Goal: Task Accomplishment & Management: Use online tool/utility

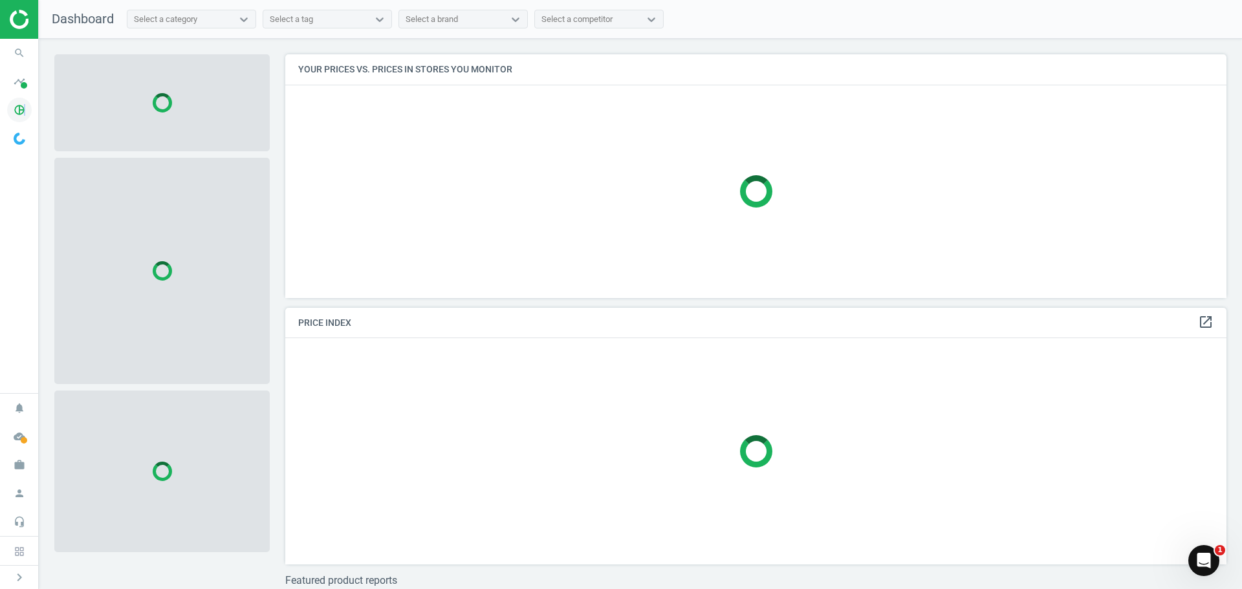
click at [23, 103] on icon "pie_chart_outlined" at bounding box center [19, 110] width 25 height 25
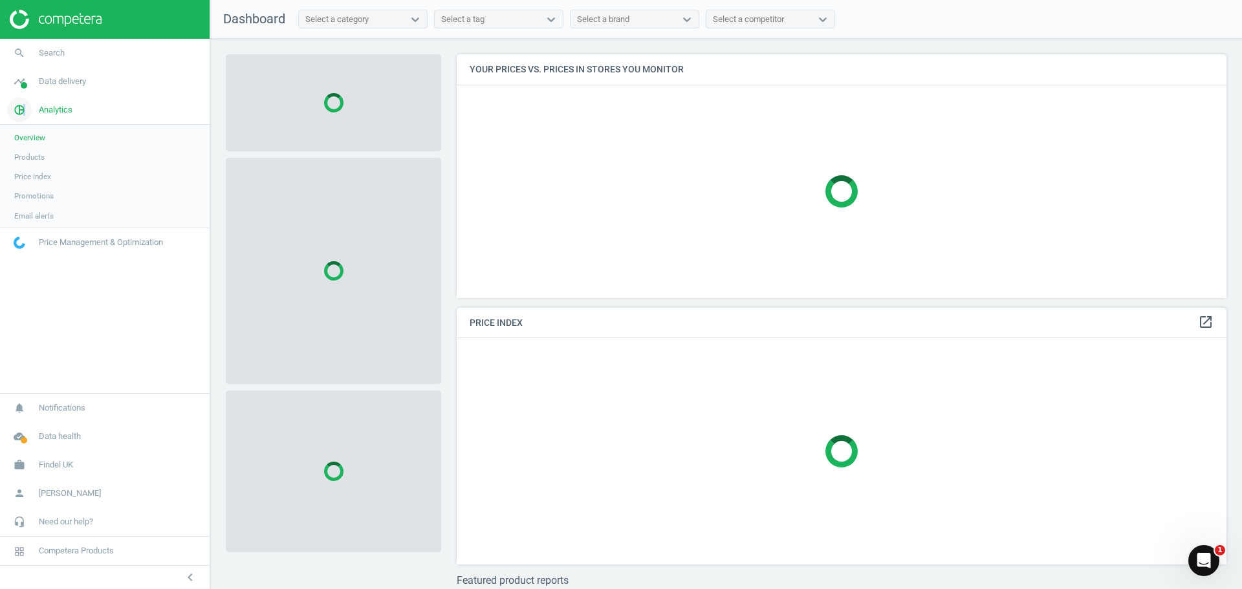
scroll to position [263, 780]
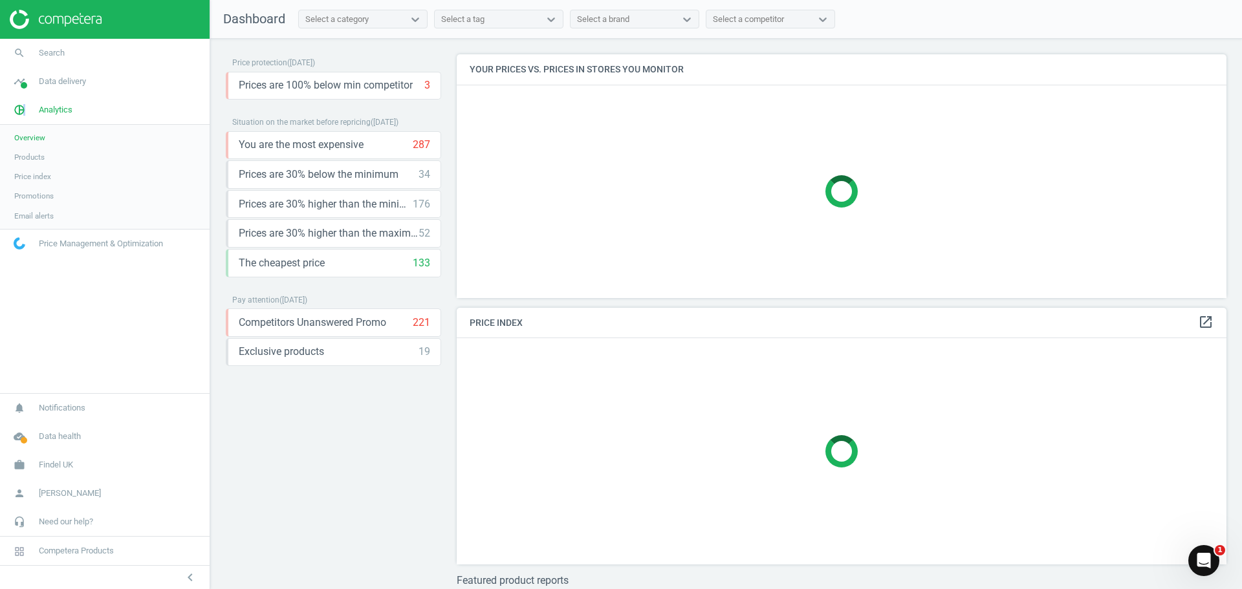
click at [25, 153] on span "Products" at bounding box center [29, 157] width 30 height 10
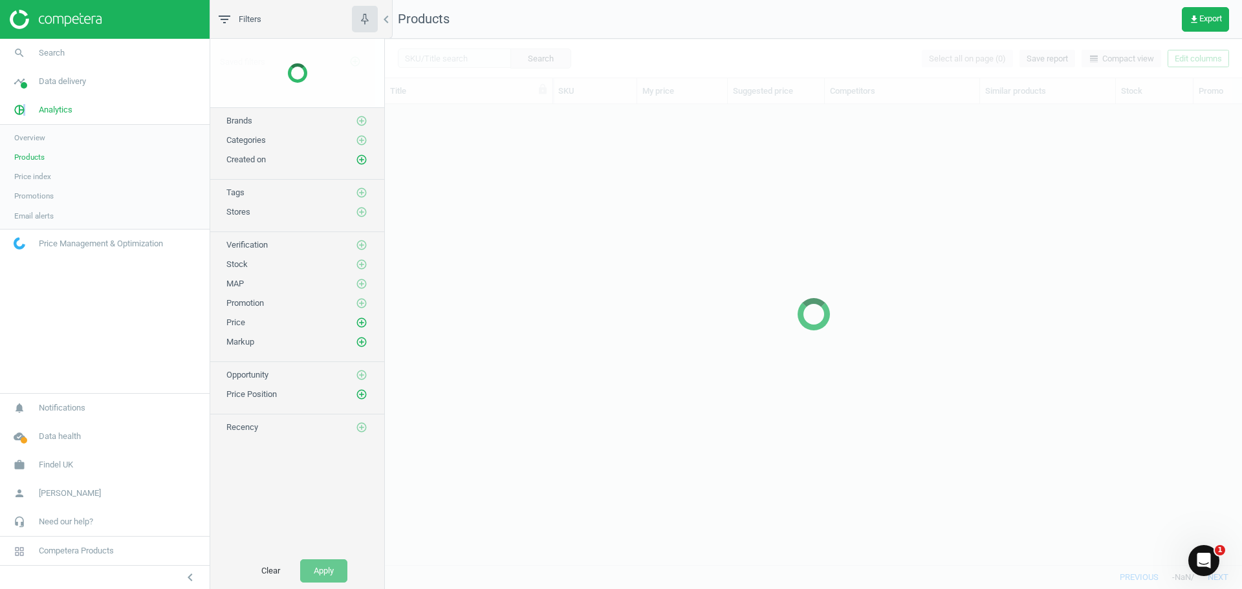
scroll to position [441, 847]
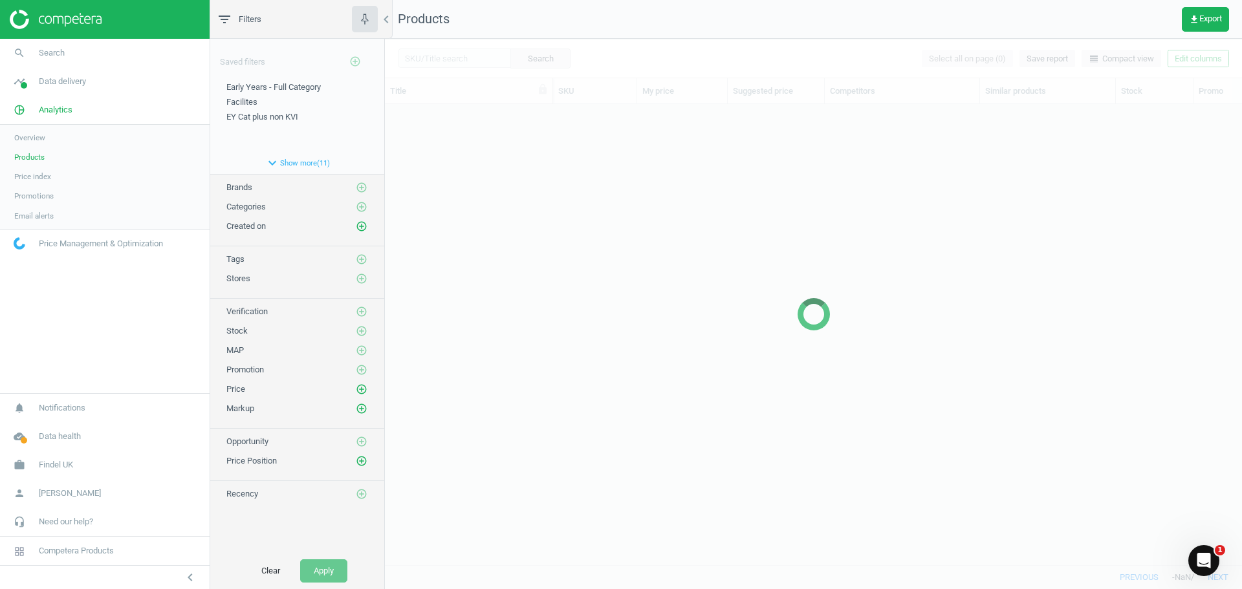
click at [433, 48] on div at bounding box center [813, 314] width 857 height 550
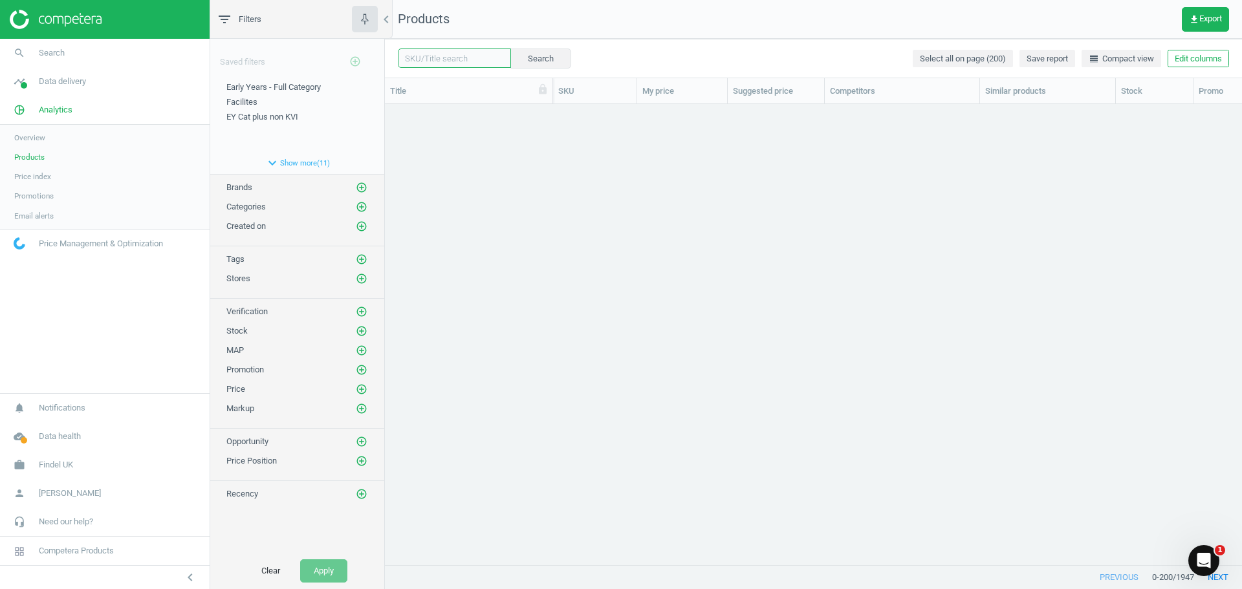
click at [435, 62] on input "text" at bounding box center [454, 57] width 113 height 19
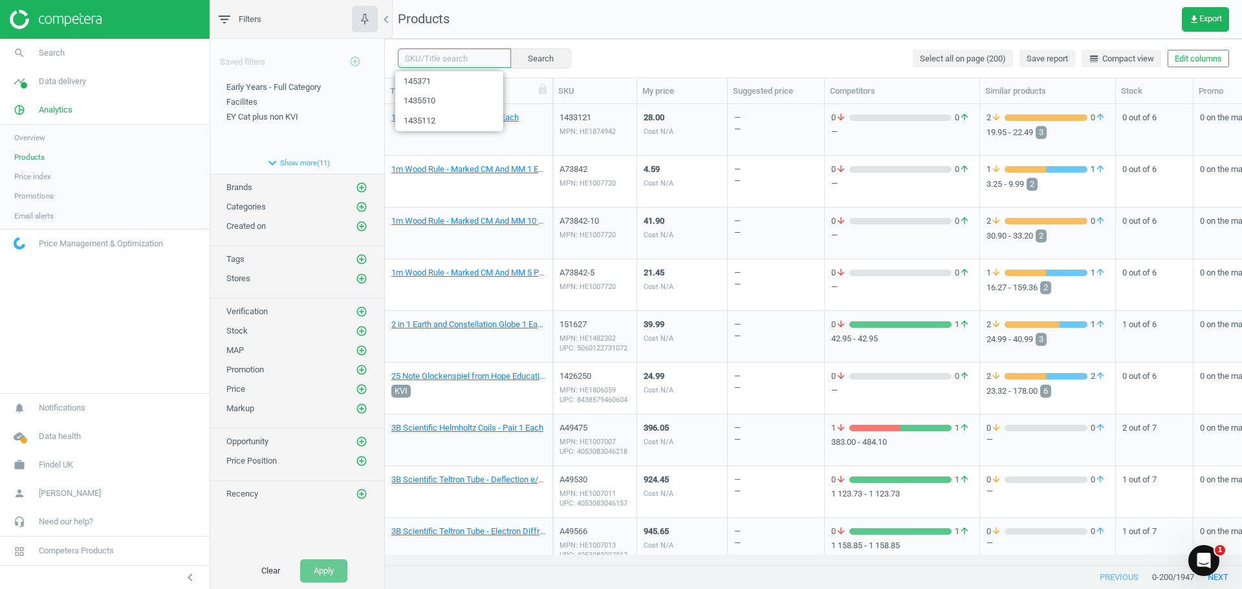
paste input "100761"
type input "100761"
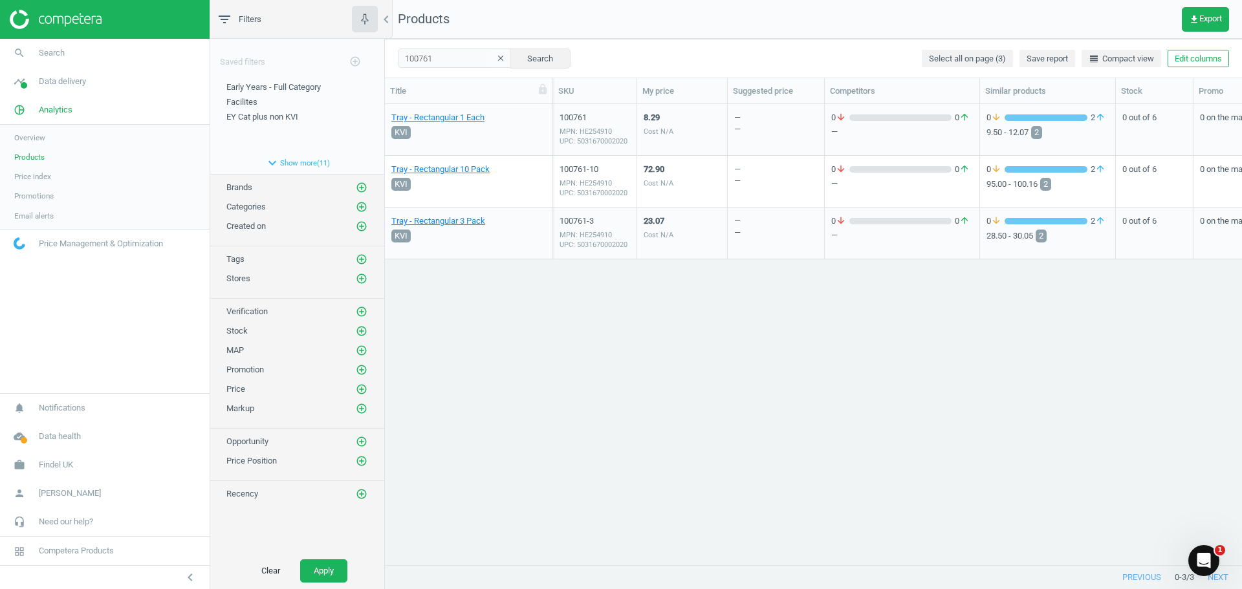
click at [691, 130] on div "8.29 Cost N/A" at bounding box center [681, 129] width 77 height 48
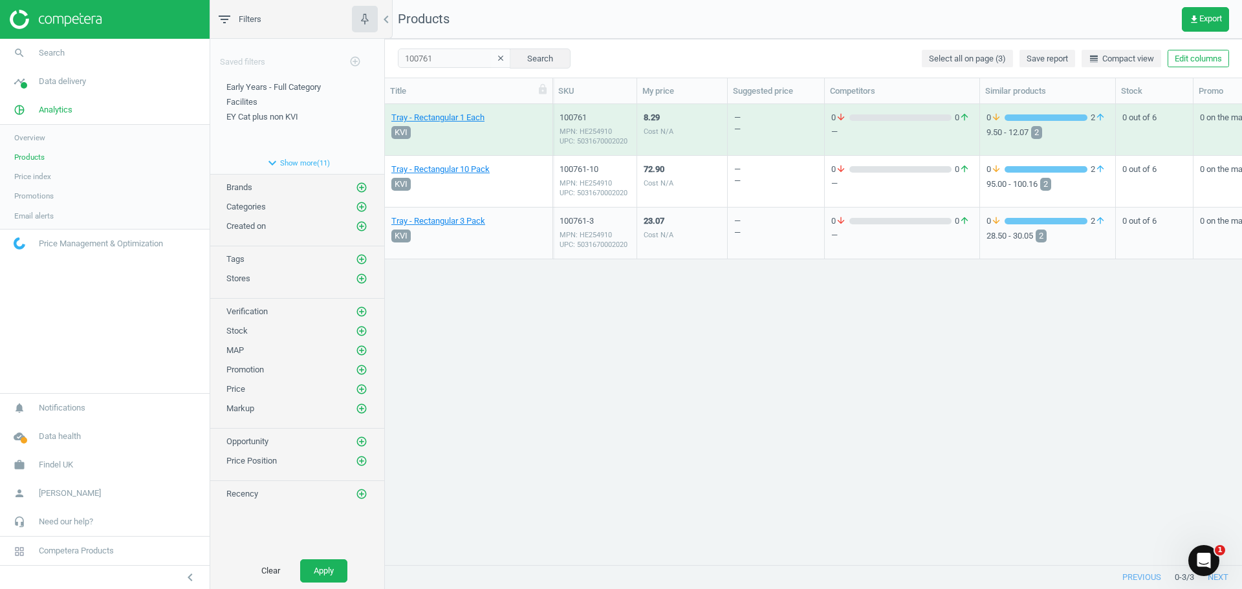
click at [691, 130] on div "8.29 Cost N/A" at bounding box center [681, 129] width 77 height 48
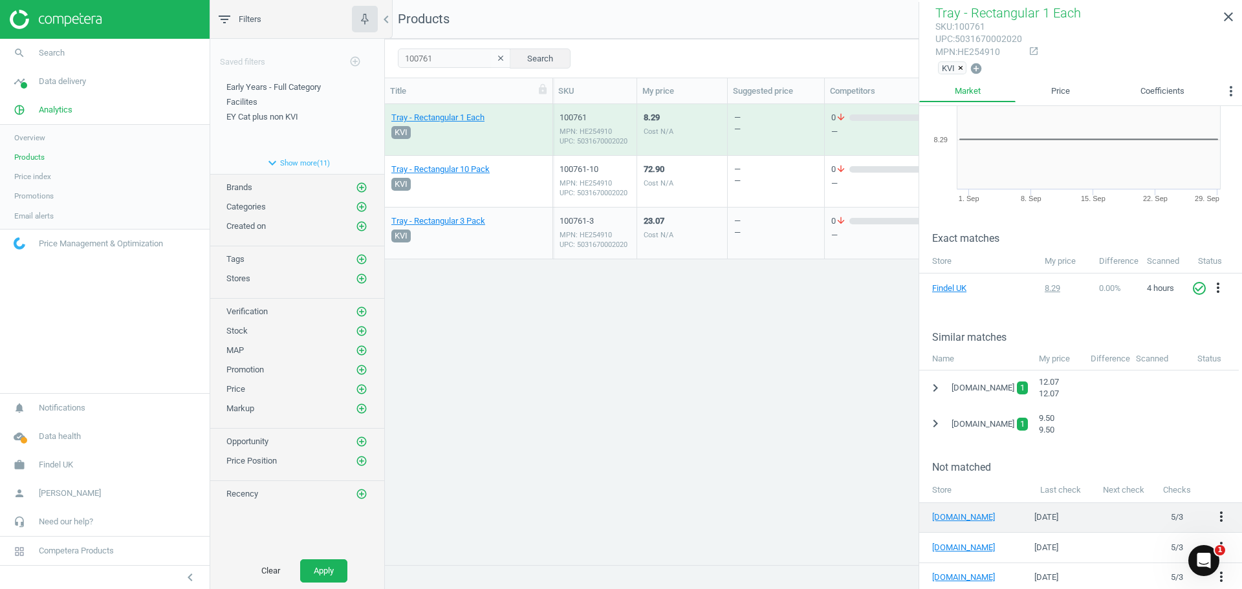
scroll to position [161, 0]
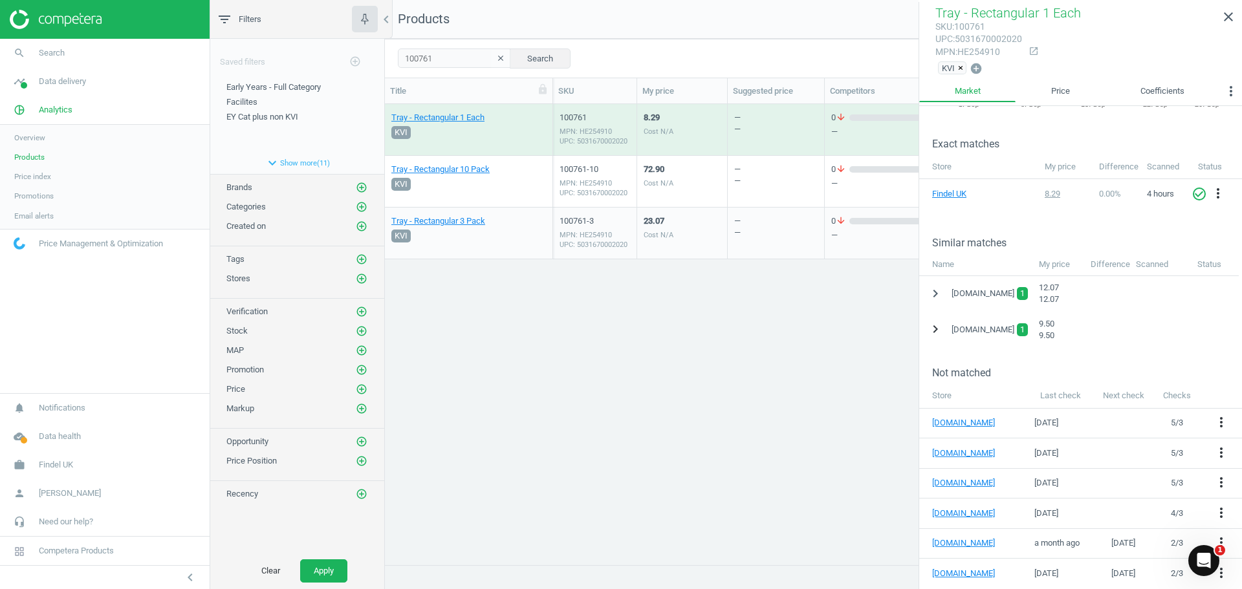
click at [934, 330] on icon "chevron_right" at bounding box center [935, 329] width 16 height 16
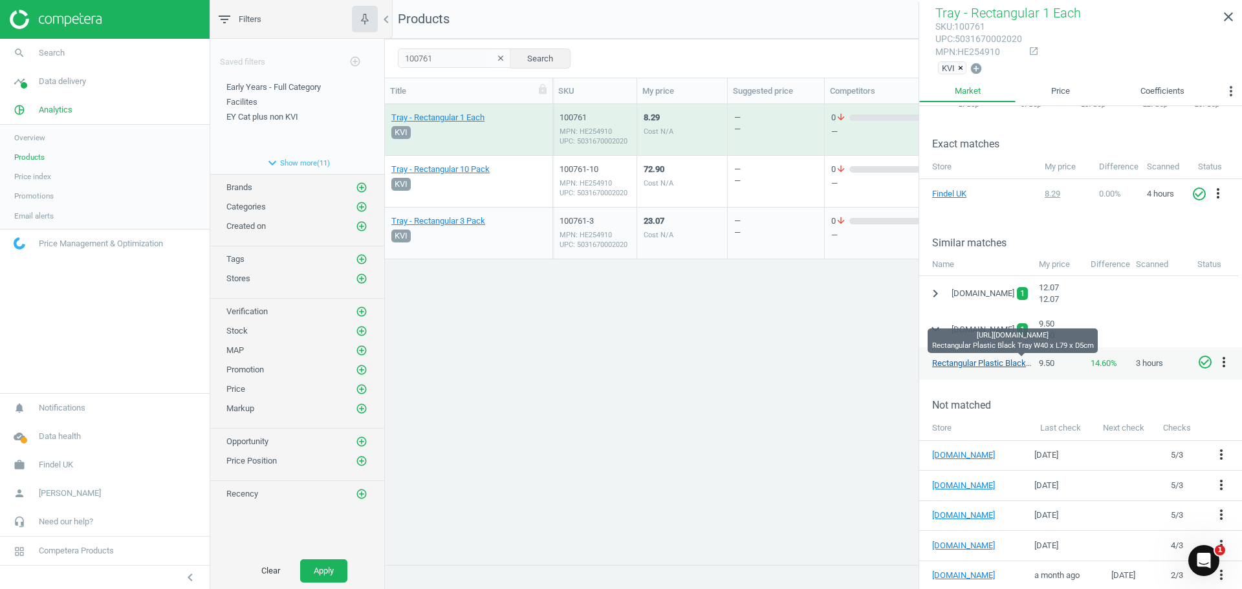
click at [951, 363] on link "Rectangular Plastic Black Tray W40 x L79 x D5cm" at bounding box center [1023, 363] width 182 height 10
click at [790, 302] on div "Tray - Rectangular 1 Each KVI 100761 MPN: HE254910 UPC: 5031670002020 8.29 Cost…" at bounding box center [813, 329] width 857 height 451
click at [1227, 20] on icon "close" at bounding box center [1228, 17] width 16 height 16
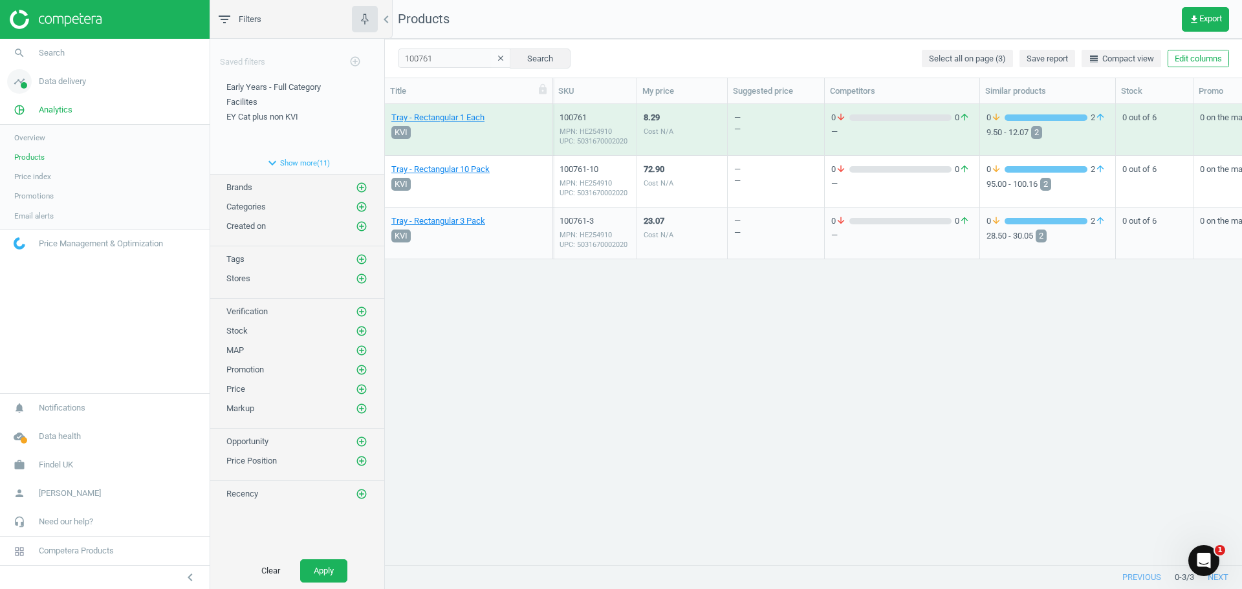
click at [61, 84] on span "Data delivery" at bounding box center [62, 82] width 47 height 12
click at [25, 147] on span "Matches" at bounding box center [28, 148] width 28 height 10
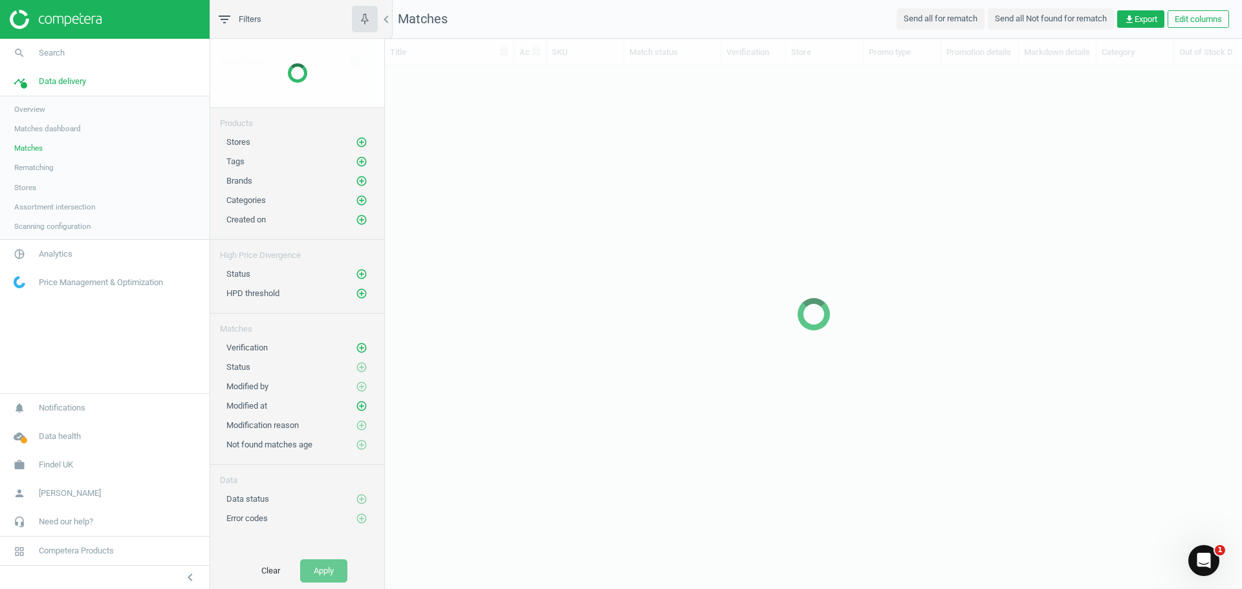
scroll to position [480, 847]
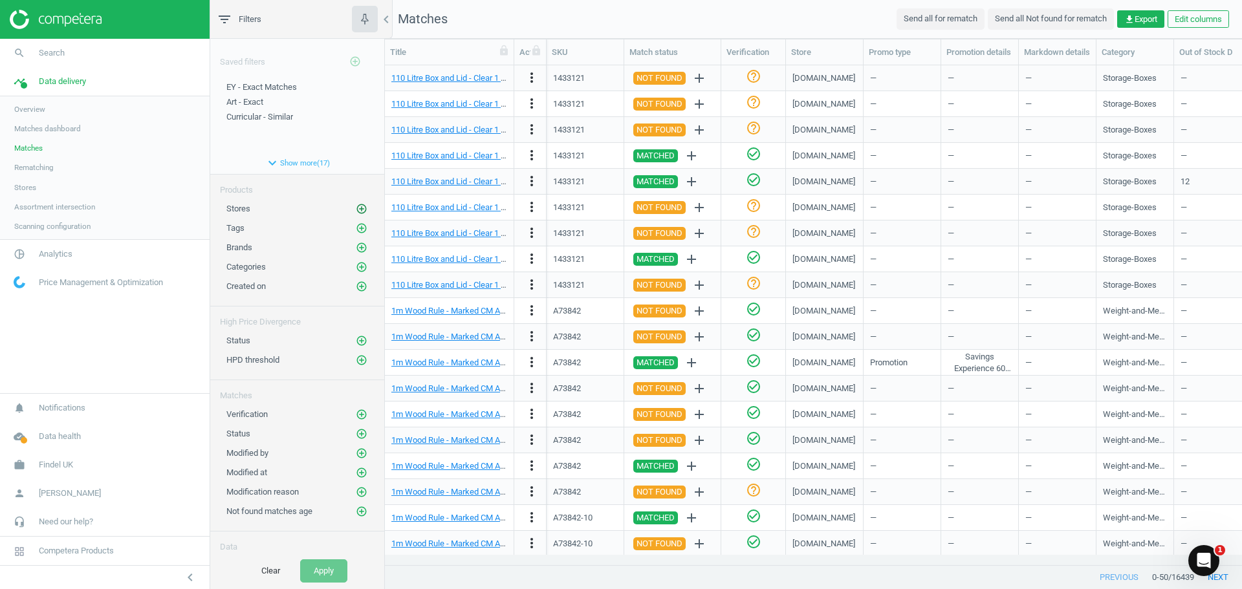
click at [356, 212] on icon "add_circle_outline" at bounding box center [362, 209] width 12 height 12
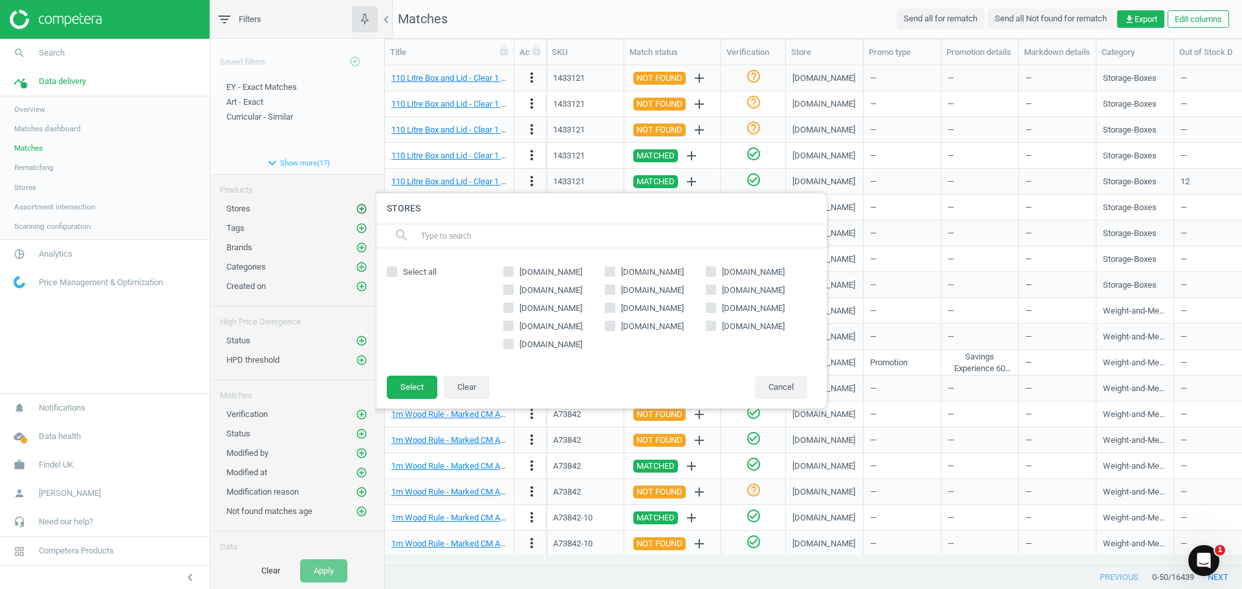
click at [356, 212] on icon "add_circle_outline" at bounding box center [362, 209] width 12 height 12
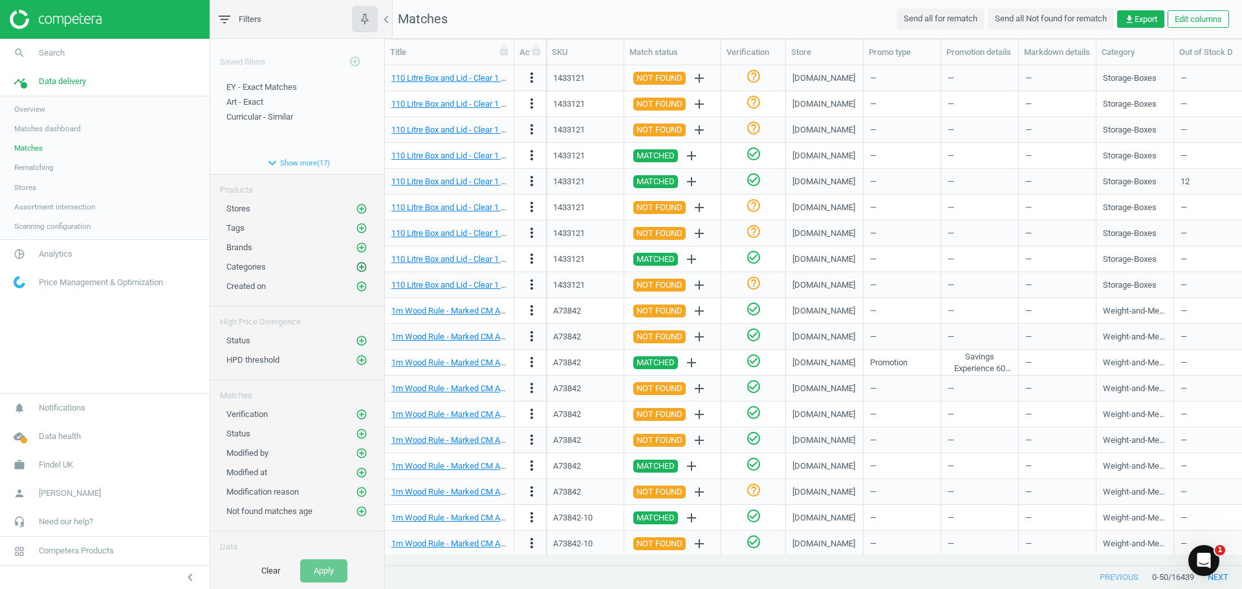
click at [356, 269] on icon "add_circle_outline" at bounding box center [362, 267] width 12 height 12
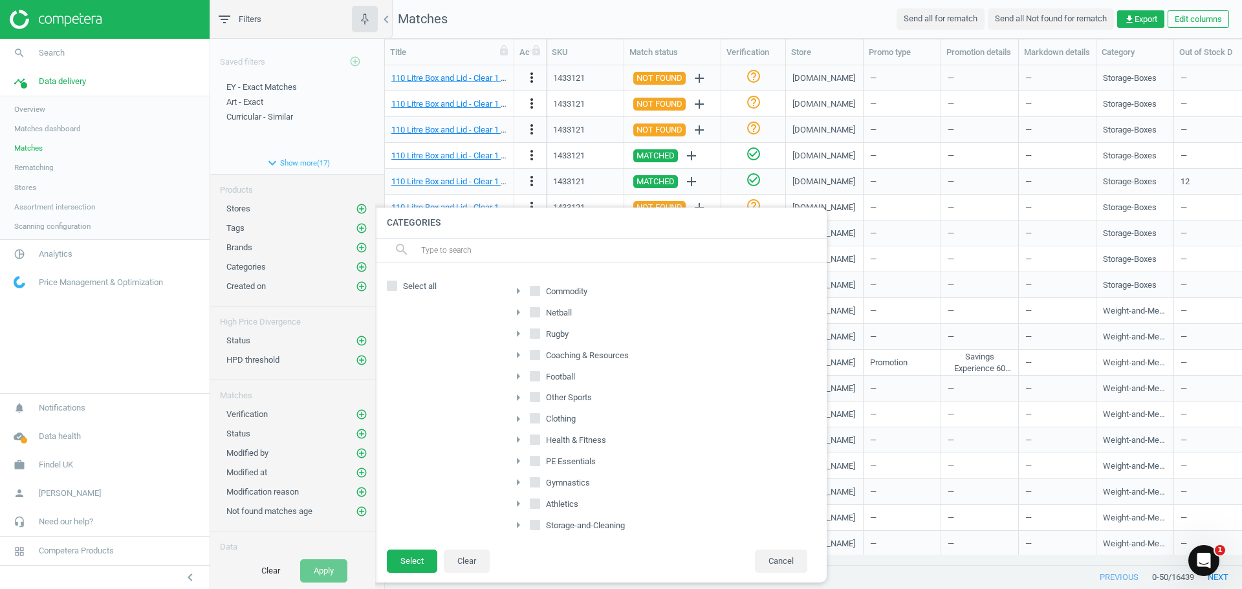
click at [519, 291] on icon "arrow_right" at bounding box center [518, 291] width 16 height 16
click at [542, 395] on input "Early-Years" at bounding box center [542, 396] width 8 height 8
checkbox input "true"
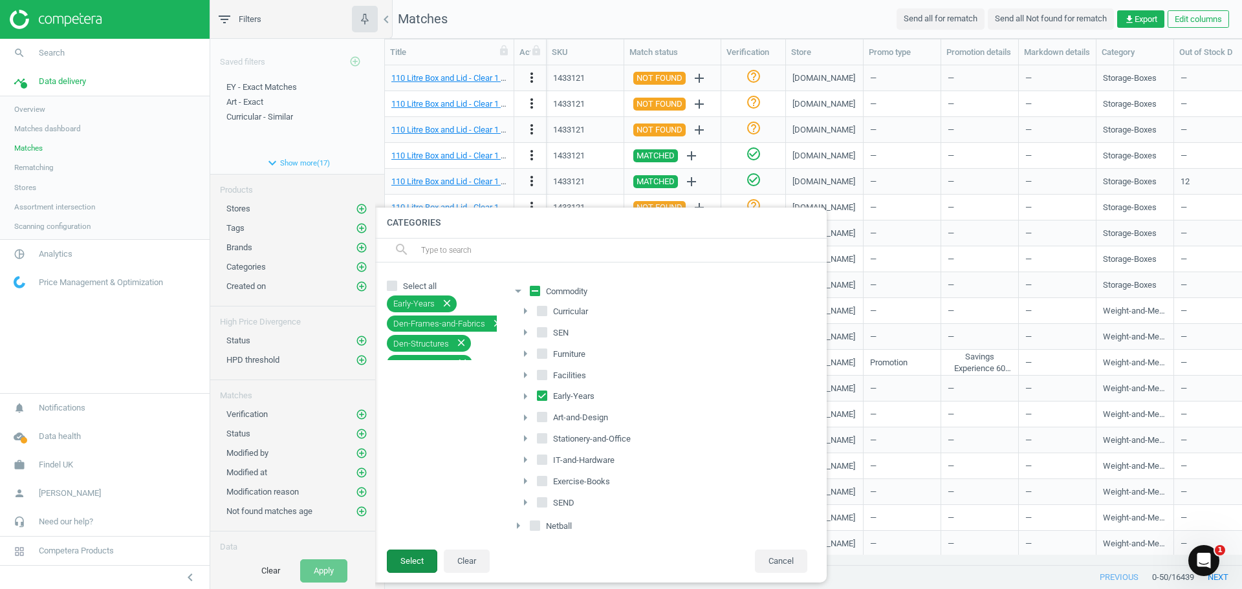
click at [426, 555] on button "Select" at bounding box center [412, 561] width 50 height 23
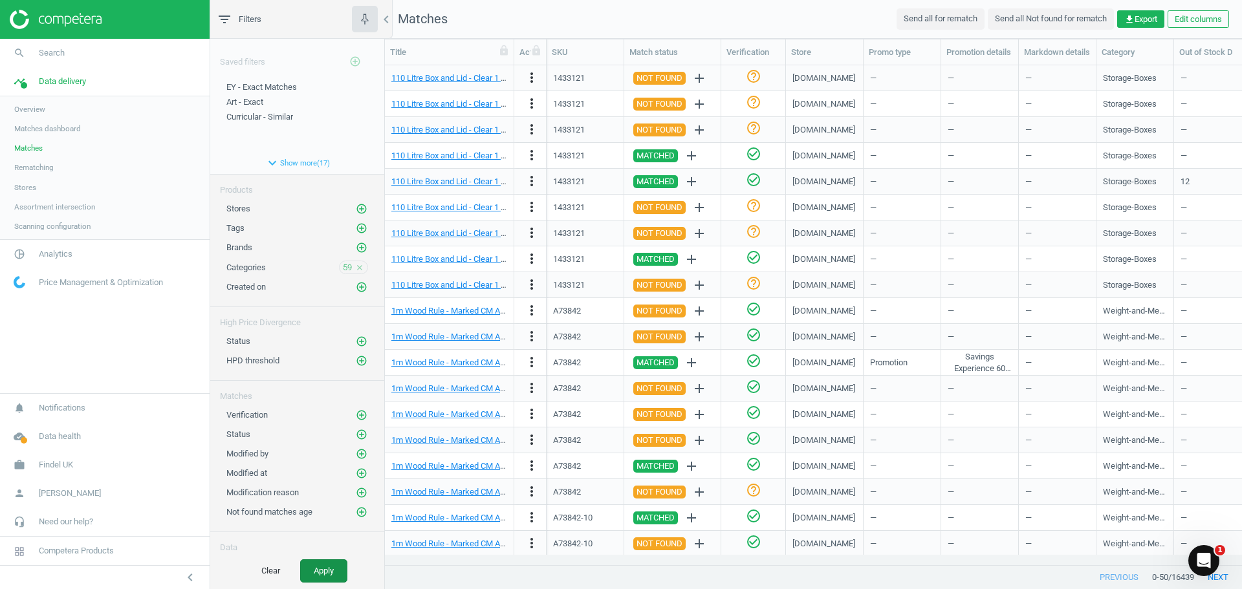
click at [332, 574] on button "Apply" at bounding box center [323, 570] width 47 height 23
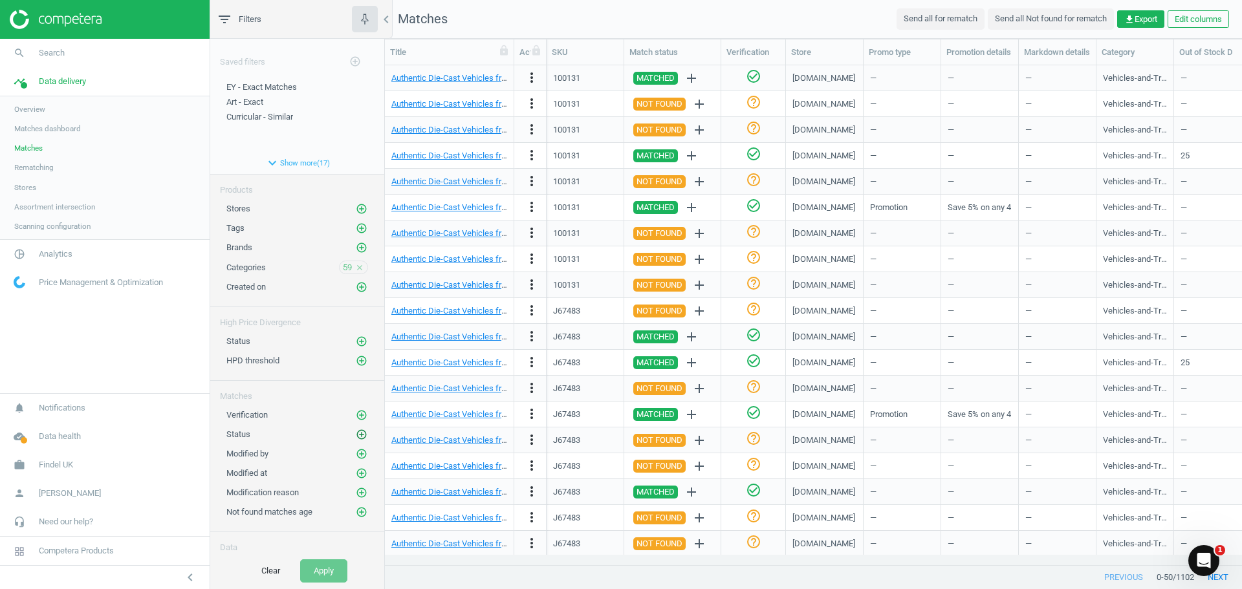
click at [356, 436] on icon "add_circle_outline" at bounding box center [362, 435] width 12 height 12
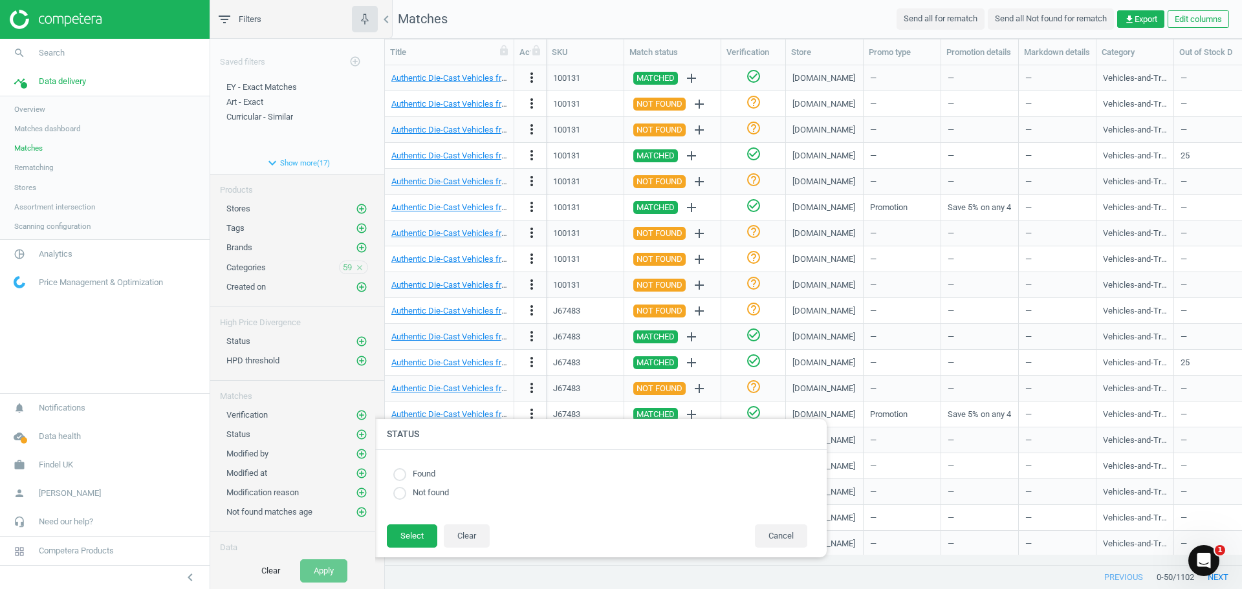
click at [397, 476] on input "radio" at bounding box center [399, 474] width 13 height 13
radio input "true"
click at [412, 546] on button "Select" at bounding box center [412, 535] width 50 height 23
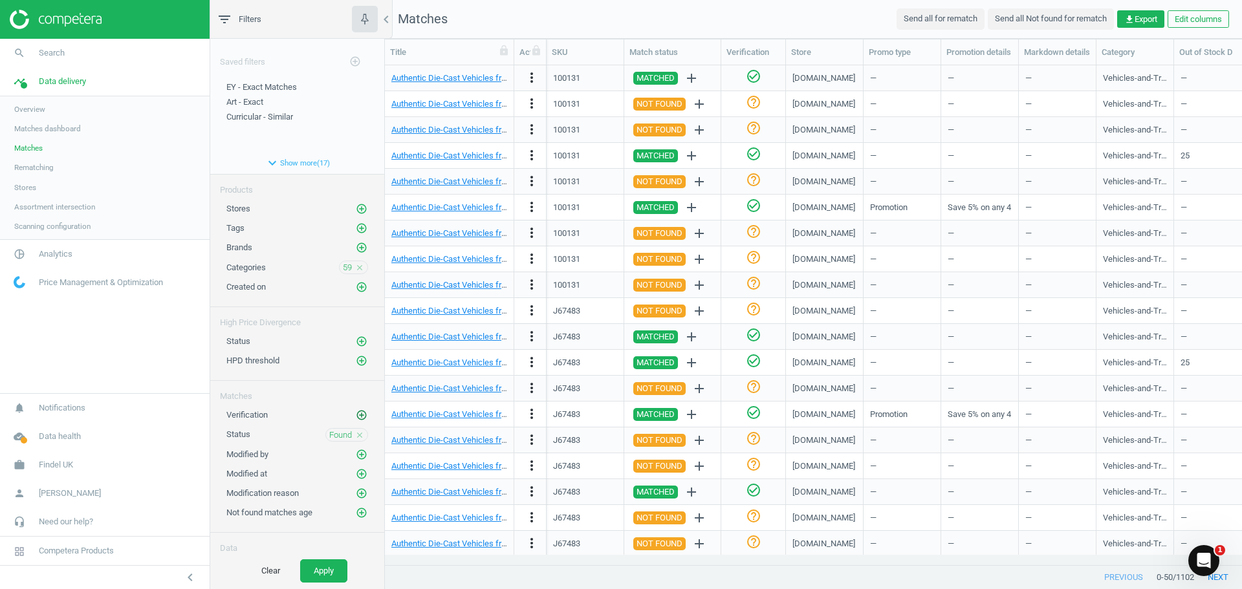
click at [356, 414] on icon "add_circle_outline" at bounding box center [362, 415] width 12 height 12
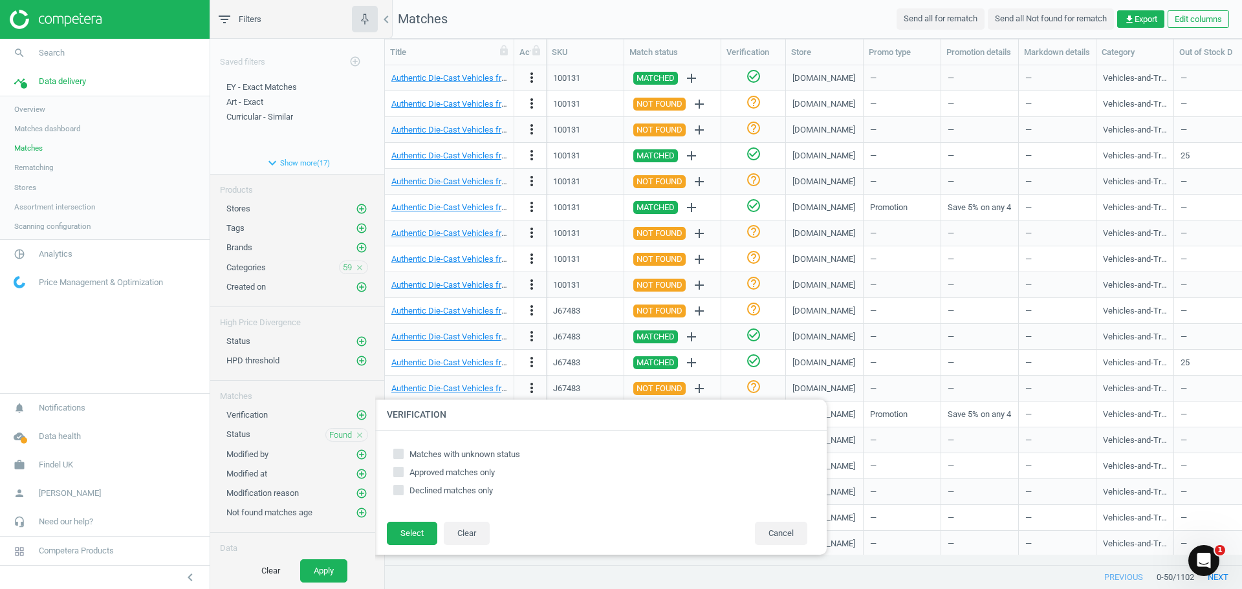
click at [400, 455] on input "Matches with unknown status" at bounding box center [398, 453] width 8 height 8
checkbox input "true"
click at [411, 535] on button "Select" at bounding box center [412, 533] width 50 height 23
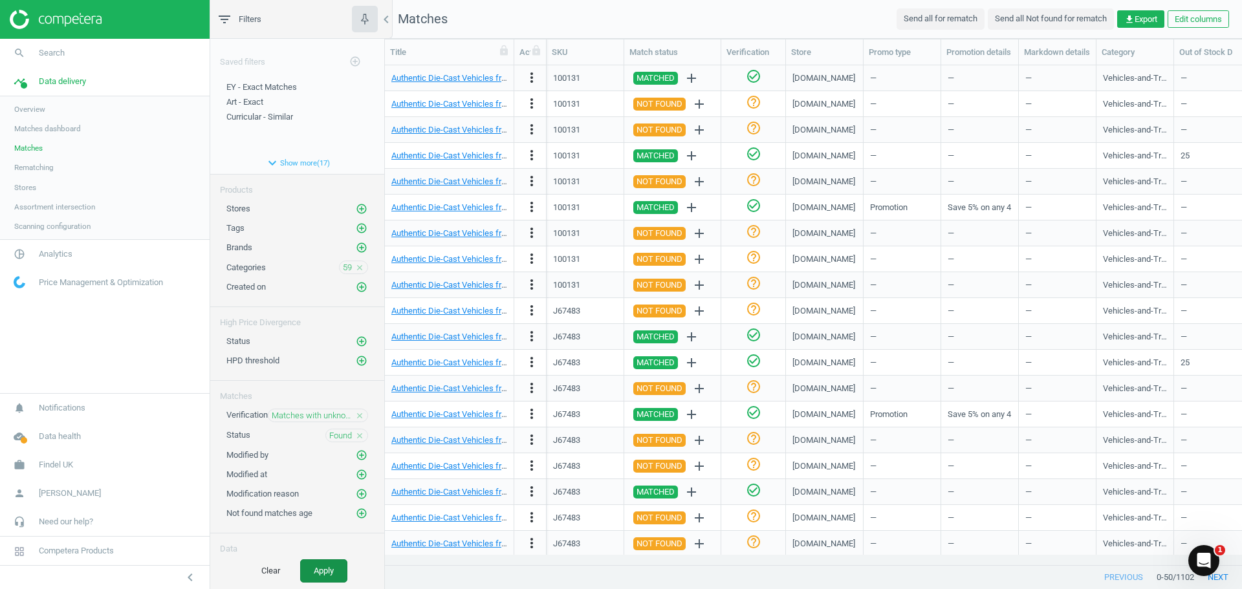
click at [327, 568] on button "Apply" at bounding box center [323, 570] width 47 height 23
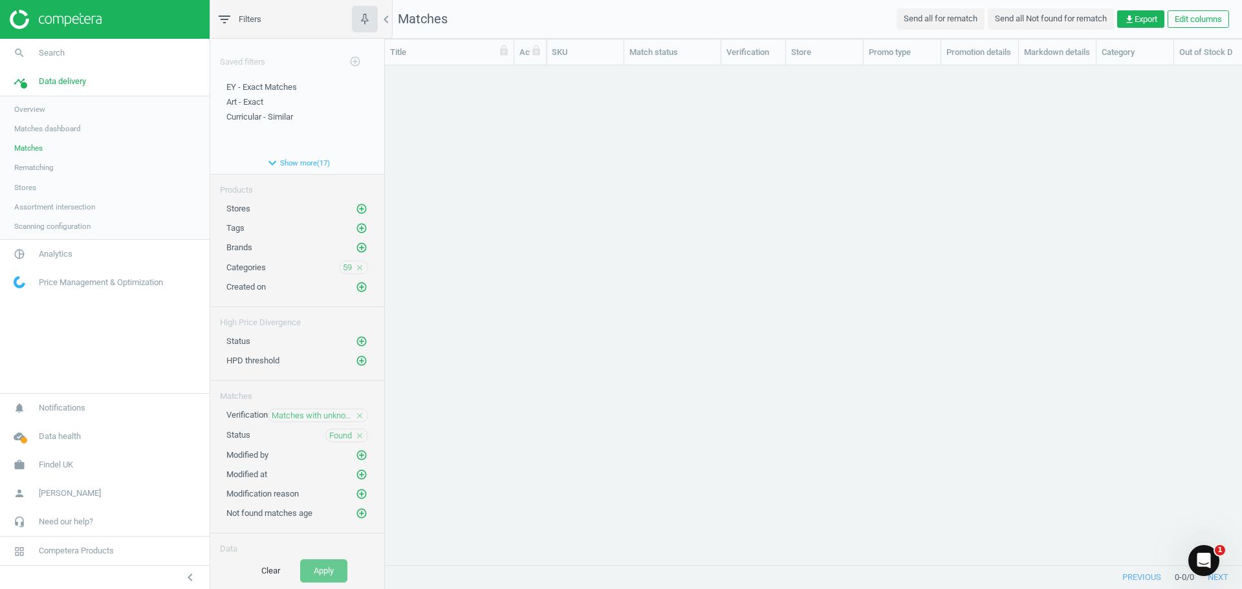
click at [819, 247] on div "grid" at bounding box center [813, 309] width 857 height 489
click at [63, 14] on img at bounding box center [56, 19] width 92 height 19
